Goal: Navigation & Orientation: Find specific page/section

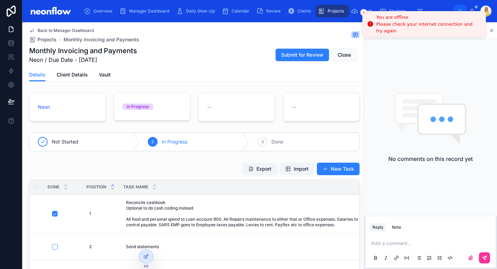
click at [363, 14] on icon "Close toast" at bounding box center [364, 12] width 4 height 4
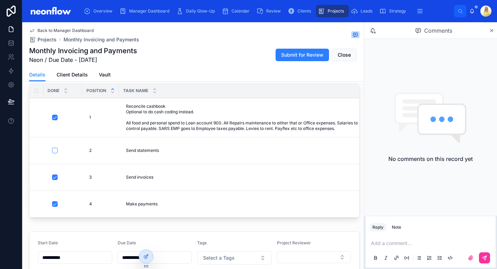
click at [205, 64] on div "Monthly Invoicing and Payments Neon / Due Date - 28/09/2025 Submit for Review C…" at bounding box center [194, 55] width 330 height 18
click at [54, 151] on button "button" at bounding box center [55, 150] width 6 height 6
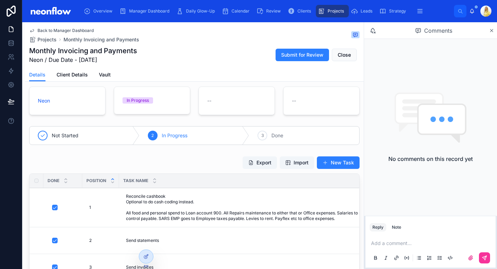
scroll to position [7, 0]
click at [343, 54] on span "Close" at bounding box center [344, 54] width 13 height 7
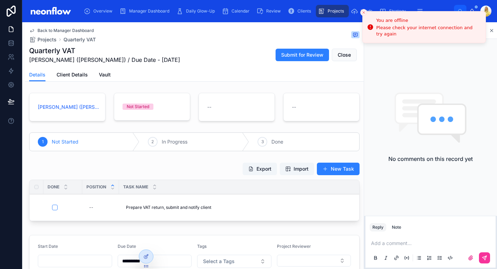
drag, startPoint x: 160, startPoint y: 54, endPoint x: 242, endPoint y: 53, distance: 81.9
click at [160, 54] on div "Quarterly VAT RA Adams (Bob) / Due Date - 07/10/2025 Submit for Review Close" at bounding box center [194, 55] width 330 height 18
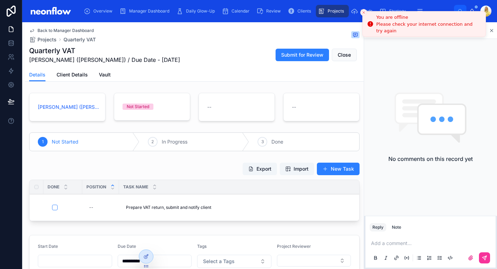
click at [364, 11] on icon "Close toast" at bounding box center [364, 12] width 4 height 4
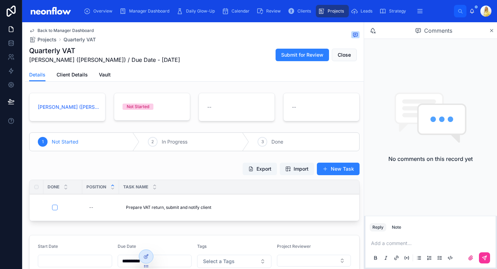
click at [244, 48] on div "Quarterly VAT RA Adams (Bob) / Due Date - 07/10/2025 Submit for Review Close" at bounding box center [194, 55] width 330 height 18
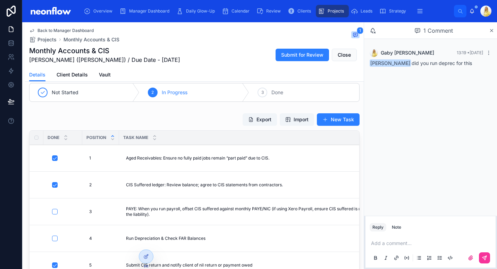
scroll to position [50, 0]
click at [302, 12] on span "Clients" at bounding box center [304, 11] width 14 height 6
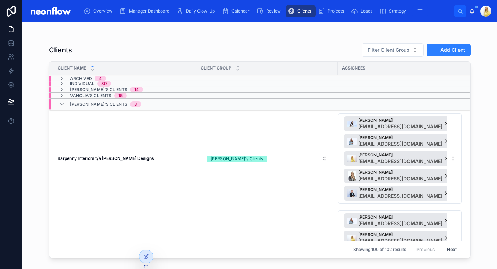
click at [121, 160] on strong "Barpenny Interiors t/a Barker Designs" at bounding box center [106, 157] width 96 height 5
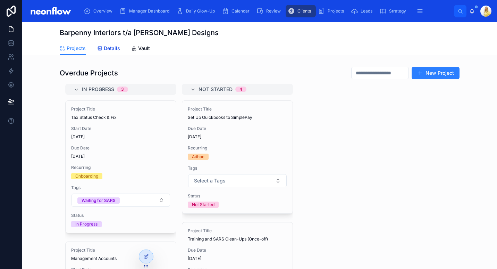
click at [112, 48] on span "Details" at bounding box center [112, 48] width 16 height 7
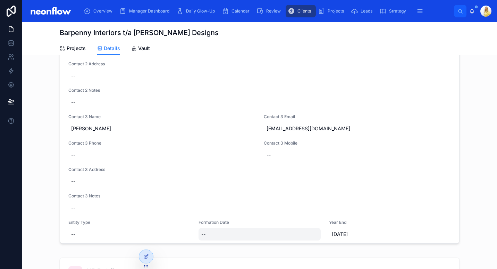
scroll to position [287, 0]
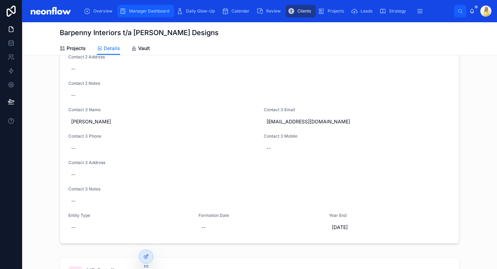
click at [143, 10] on span "Manager Dashboard" at bounding box center [149, 11] width 40 height 6
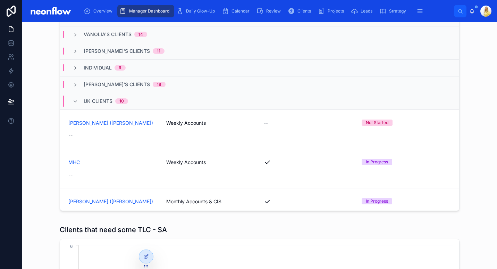
click at [104, 54] on span "Shannen's Clients" at bounding box center [117, 51] width 66 height 7
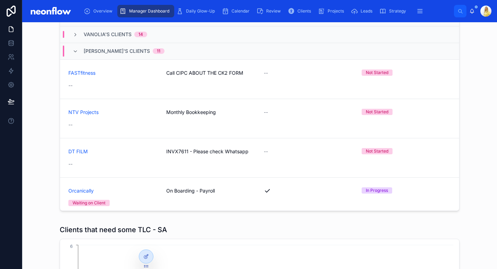
scroll to position [522, 0]
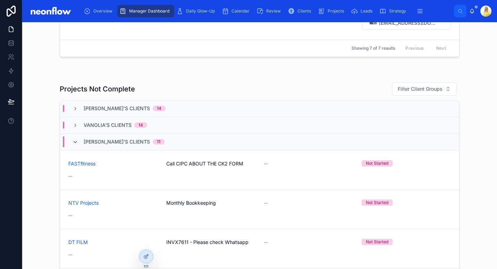
click at [73, 140] on icon at bounding box center [76, 142] width 6 height 6
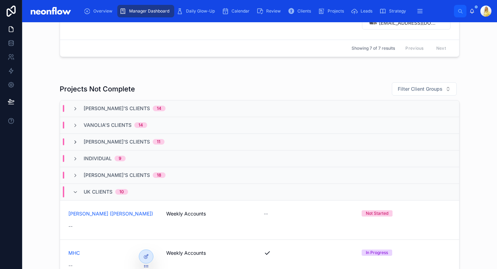
click at [73, 143] on icon at bounding box center [76, 142] width 6 height 6
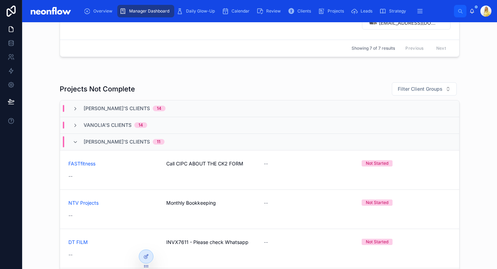
click at [73, 143] on icon at bounding box center [76, 142] width 6 height 6
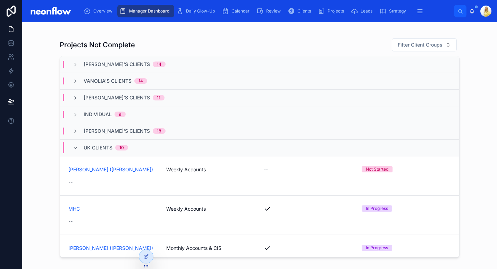
scroll to position [566, 0]
click at [461, 54] on div "Projects Not Complete Filter Client Groups Marissa's Clients 14 Vanolia's Clien…" at bounding box center [260, 149] width 464 height 228
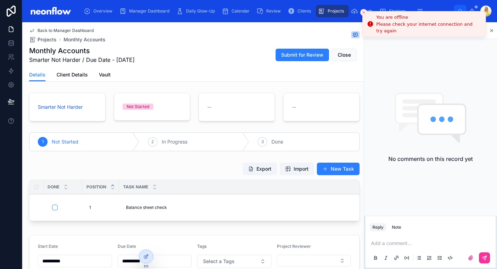
click at [364, 15] on button "Close toast" at bounding box center [363, 12] width 7 height 7
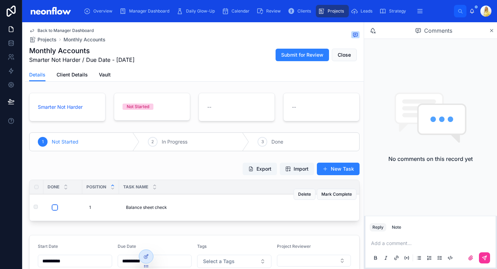
click at [54, 205] on button "button" at bounding box center [55, 207] width 6 height 6
click at [187, 166] on div "Export Import New Task" at bounding box center [194, 168] width 330 height 13
type input "**********"
click at [339, 57] on span "Close" at bounding box center [344, 54] width 13 height 7
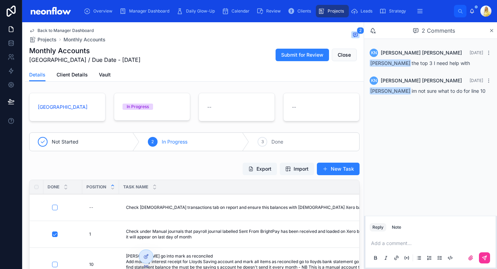
scroll to position [81, 0]
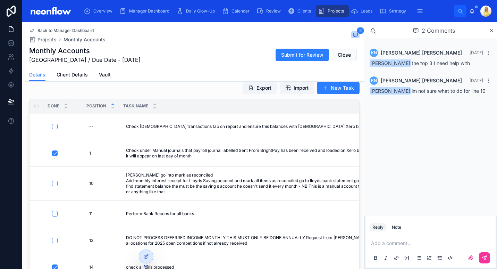
click at [198, 94] on div "Export Import New Task" at bounding box center [194, 87] width 330 height 13
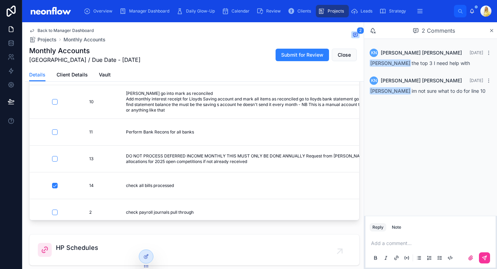
scroll to position [0, 0]
